Goal: Information Seeking & Learning: Learn about a topic

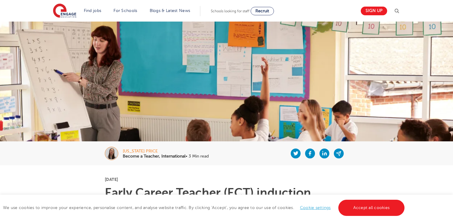
scroll to position [558, 0]
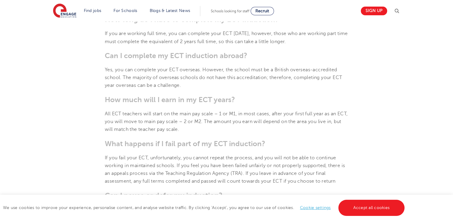
click at [379, 75] on section "[DATE] Early Career Teacher (ECT) induction explained: Your complete guide to Q…" at bounding box center [227, 45] width 364 height 876
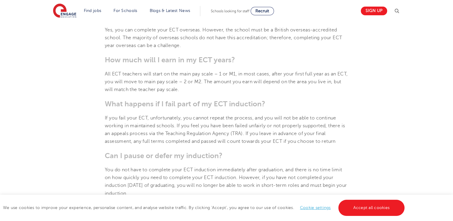
scroll to position [598, 0]
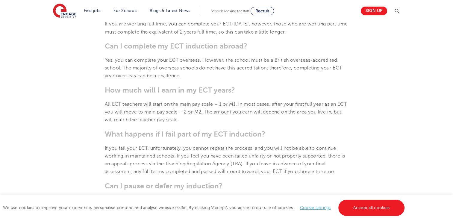
scroll to position [566, 0]
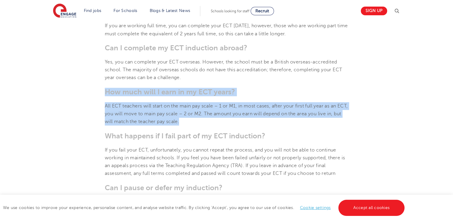
drag, startPoint x: 196, startPoint y: 124, endPoint x: 101, endPoint y: 89, distance: 101.6
click at [101, 89] on section "[DATE] Early Career Teacher (ECT) induction explained: Your complete guide to Q…" at bounding box center [227, 38] width 364 height 876
copy section "How much will I earn in my ECT years? All ECT teachers will start on the main p…"
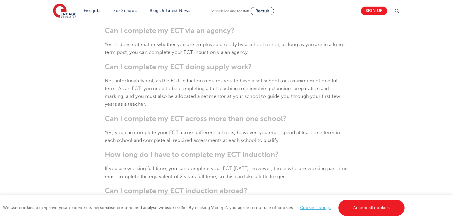
scroll to position [405, 0]
